Goal: Obtain resource: Download file/media

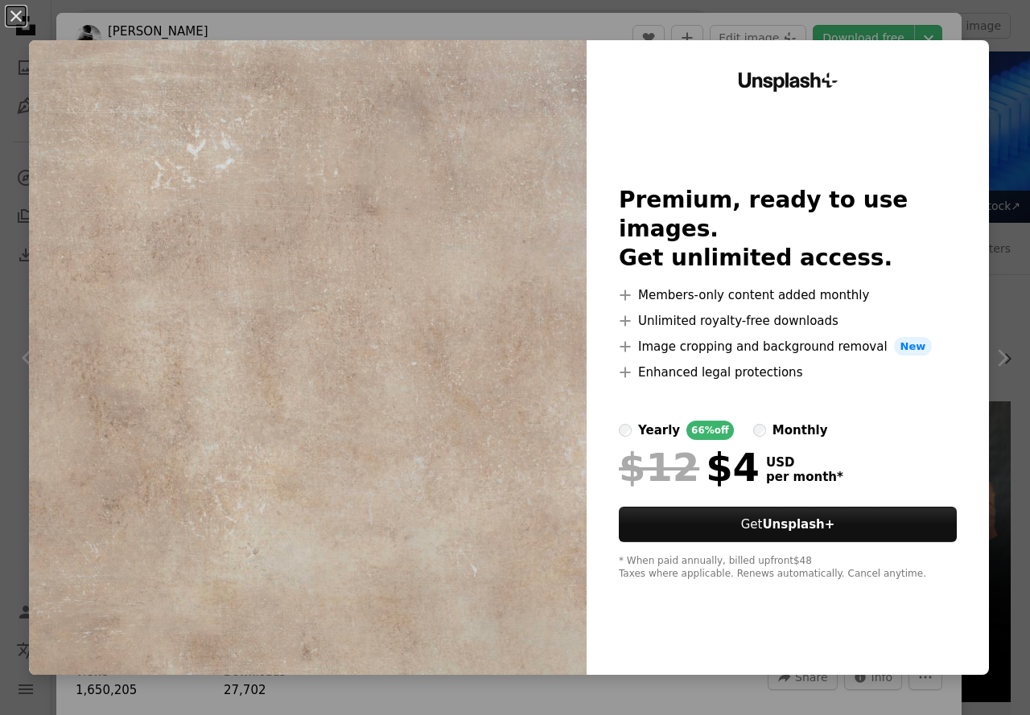
scroll to position [1287, 0]
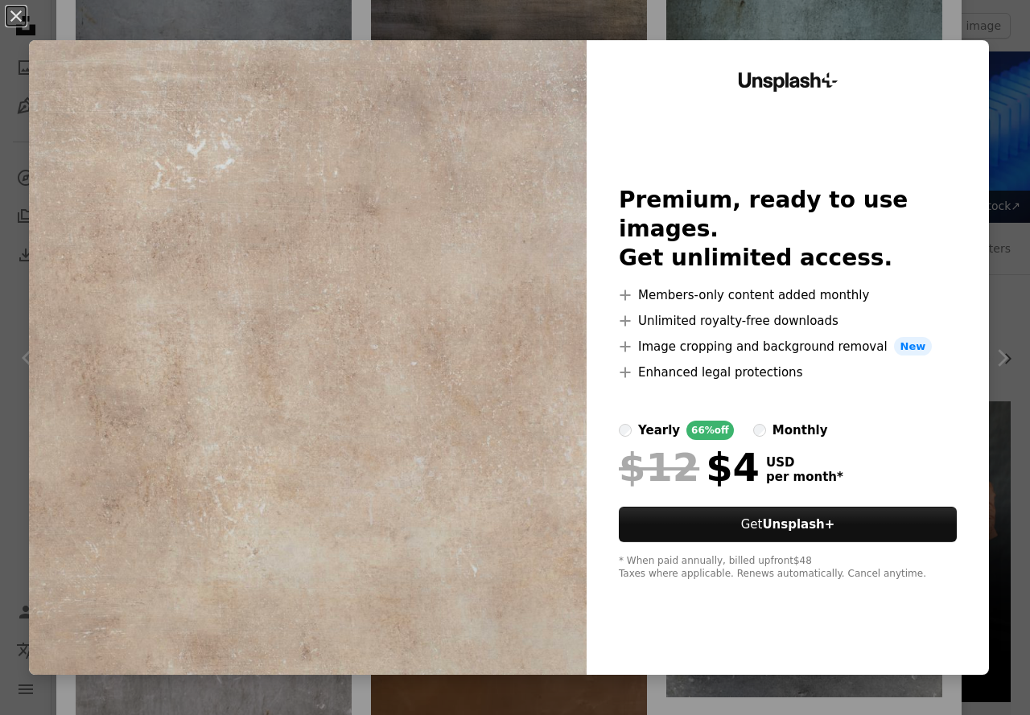
click at [451, 43] on img at bounding box center [307, 357] width 557 height 635
click at [471, 28] on div "An X shape Unsplash+ Premium, ready to use images. Get unlimited access. A plus…" at bounding box center [515, 357] width 1030 height 715
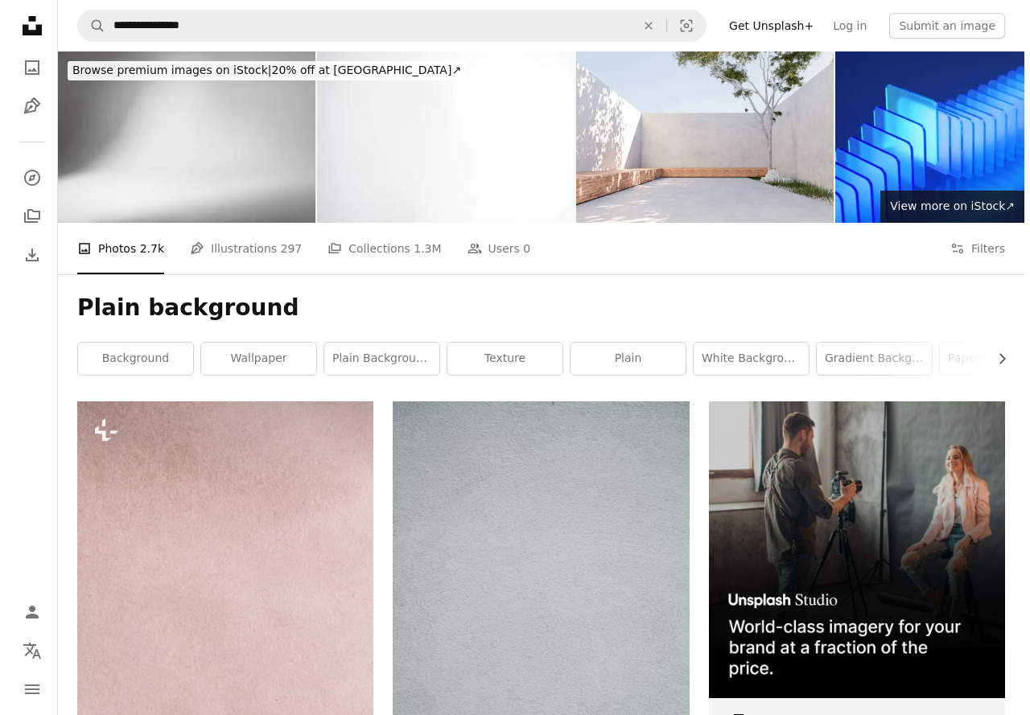
scroll to position [241, 0]
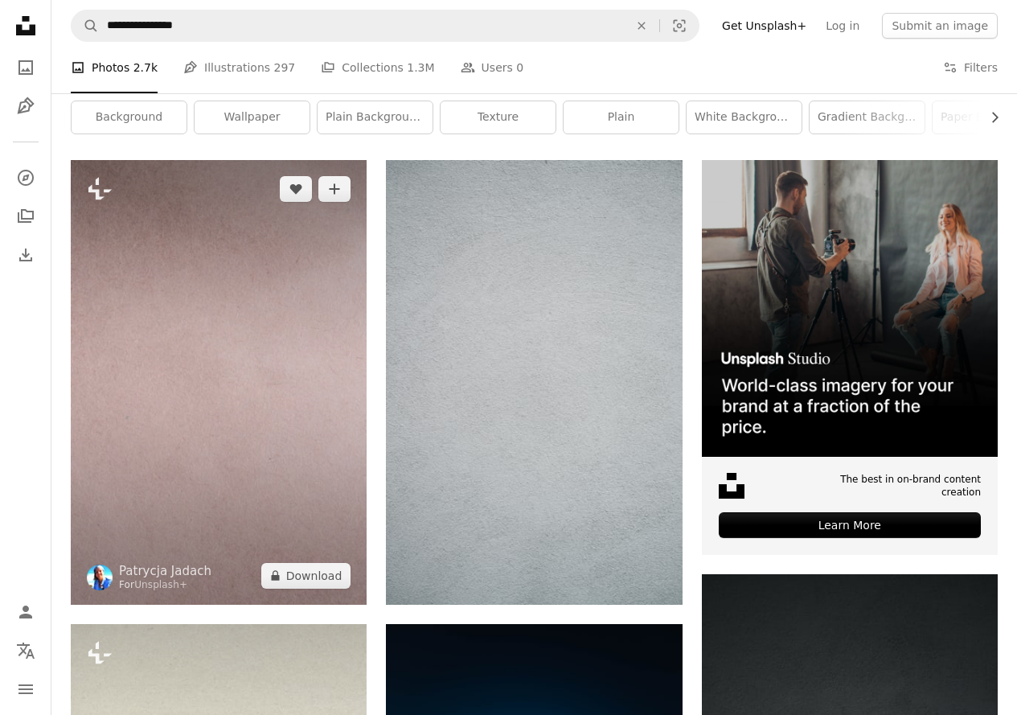
click at [265, 409] on img at bounding box center [219, 382] width 296 height 444
